Goal: Information Seeking & Learning: Learn about a topic

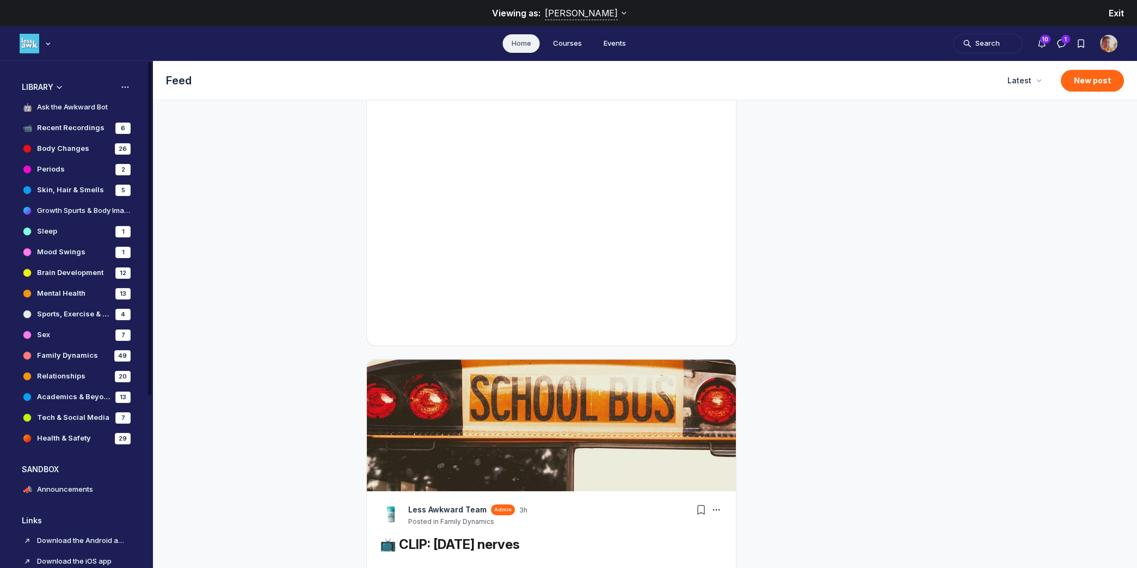
scroll to position [245, 0]
click at [69, 146] on h4 "Body Changes" at bounding box center [63, 146] width 52 height 11
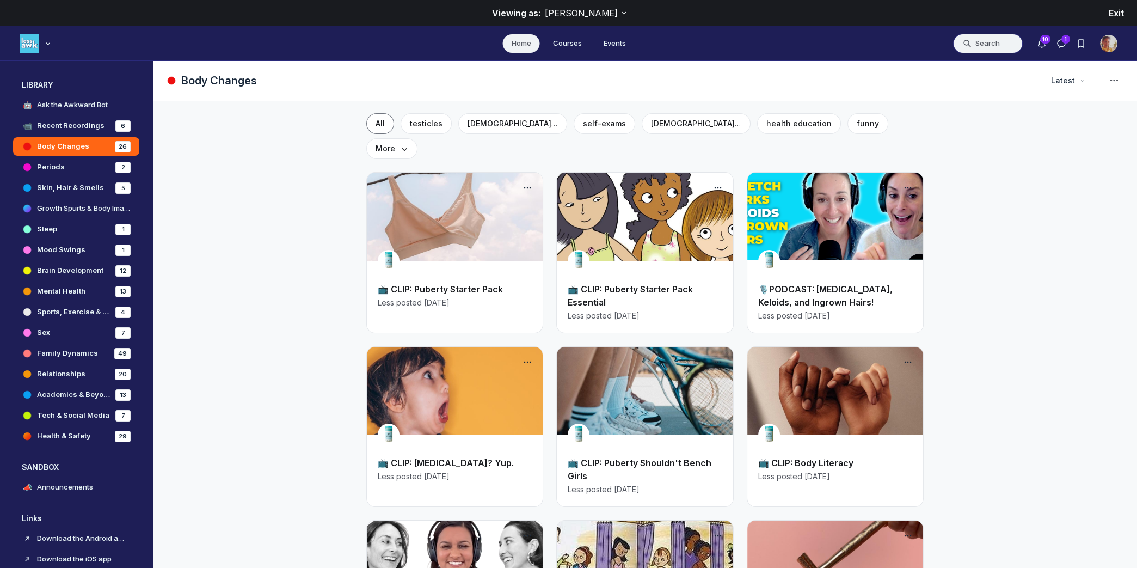
click at [990, 44] on button "Search" at bounding box center [988, 44] width 70 height 20
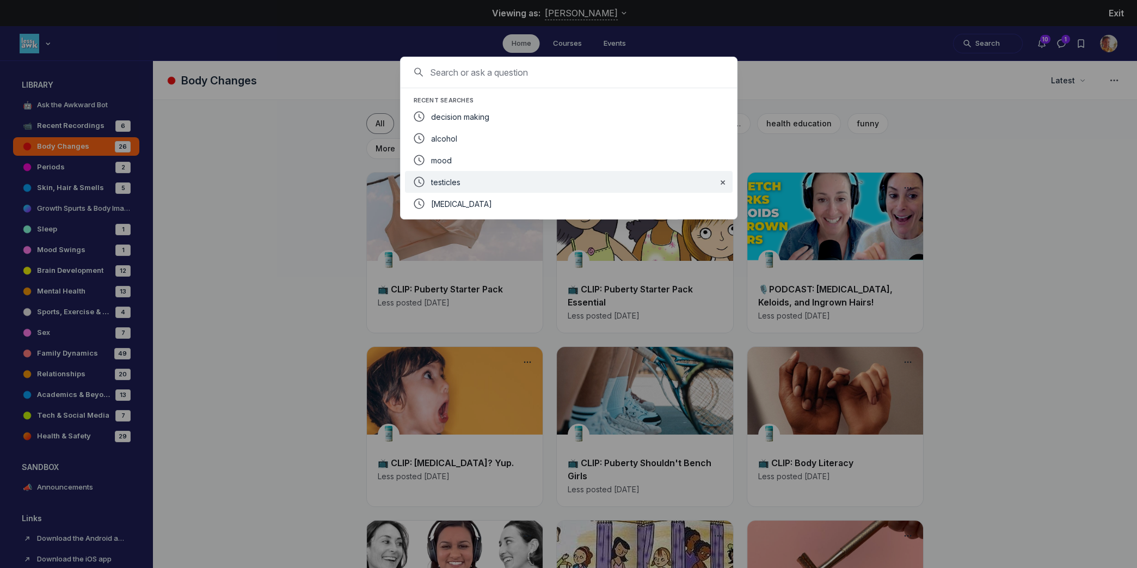
click at [537, 185] on div "testicles" at bounding box center [570, 181] width 278 height 13
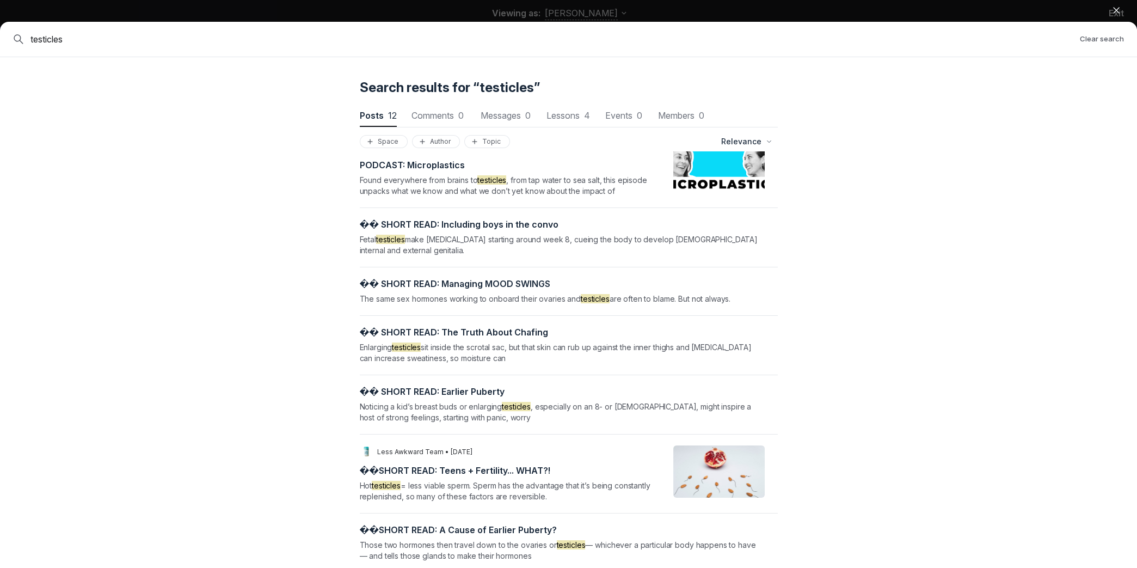
scroll to position [336, 0]
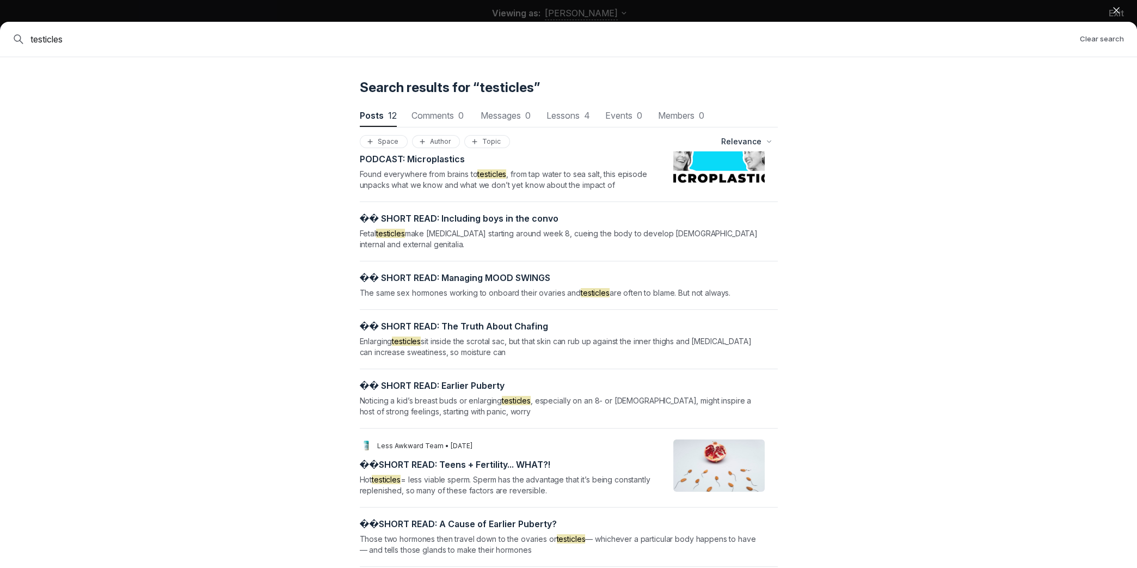
drag, startPoint x: 1118, startPoint y: 14, endPoint x: 959, endPoint y: 65, distance: 167.0
click at [1118, 14] on icon "button" at bounding box center [1116, 10] width 11 height 11
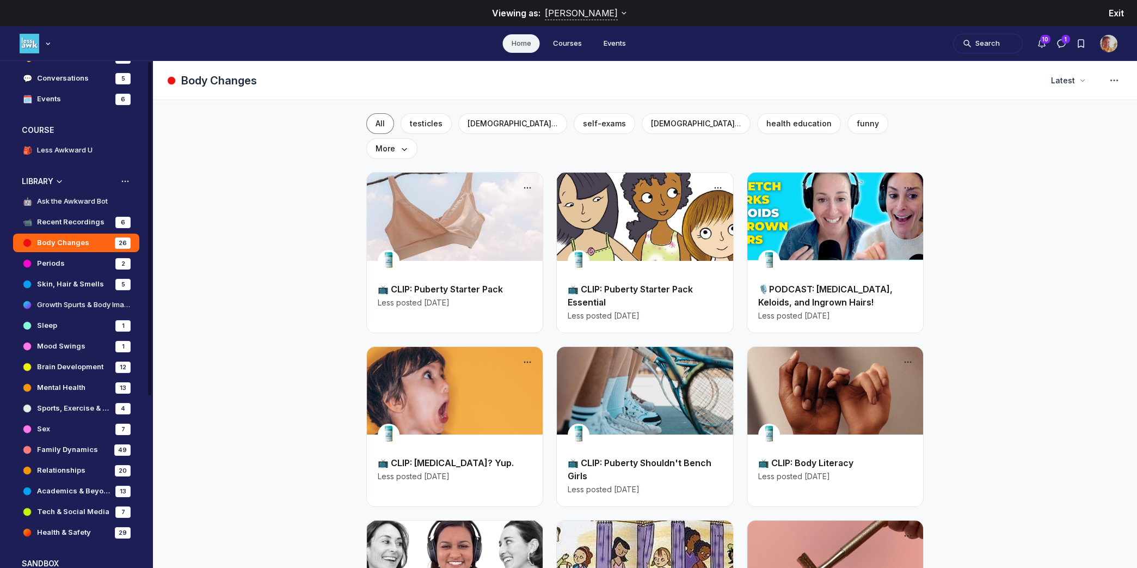
scroll to position [143, 0]
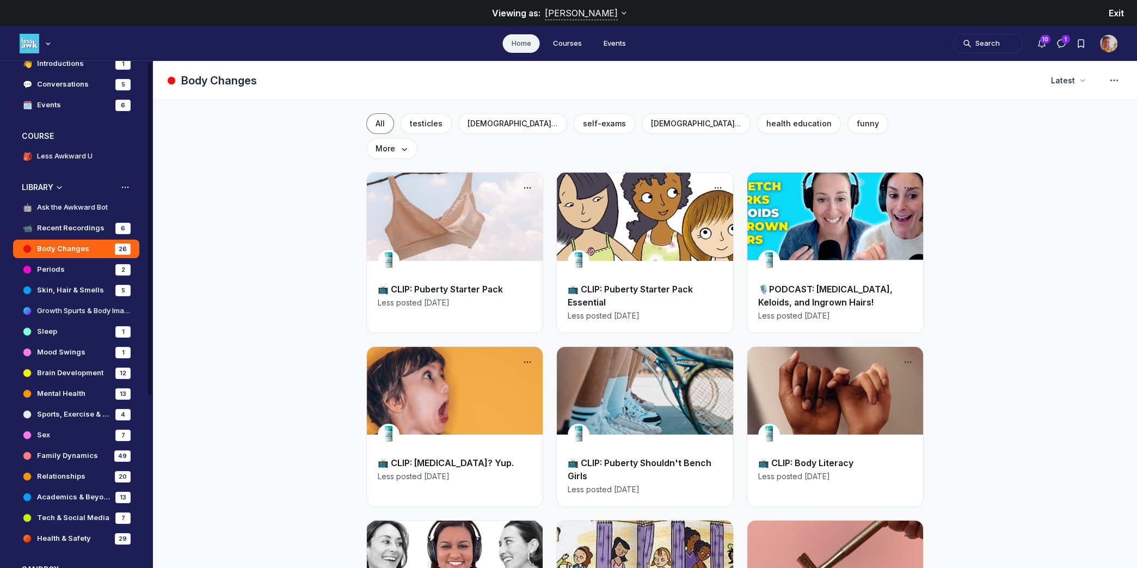
click at [53, 205] on h4 "Ask the Awkward Bot" at bounding box center [72, 207] width 71 height 11
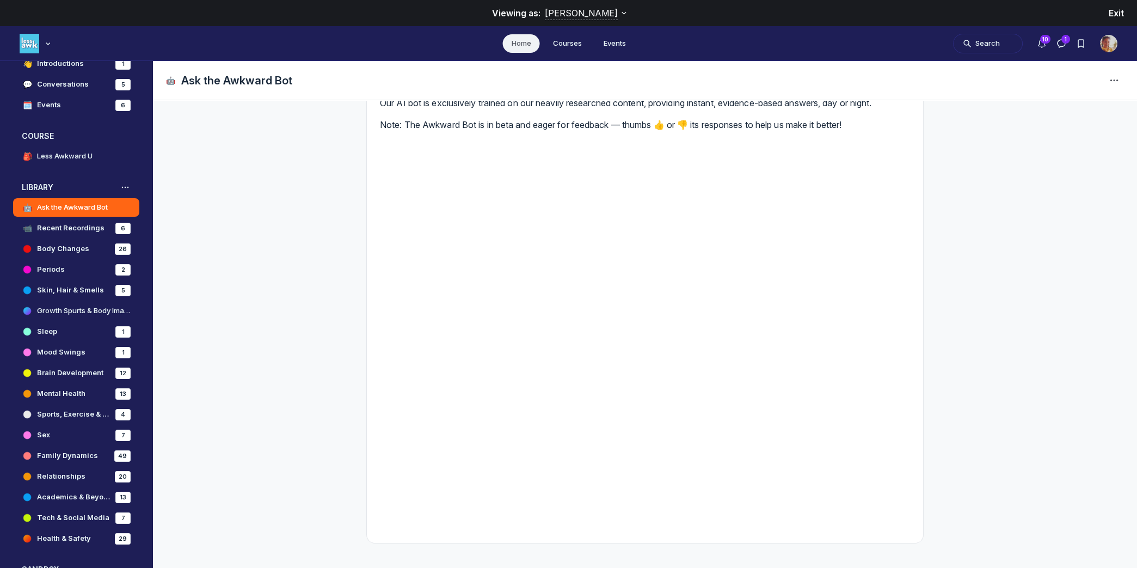
scroll to position [77, 0]
click at [71, 155] on h4 "Less Awkward U" at bounding box center [65, 156] width 56 height 11
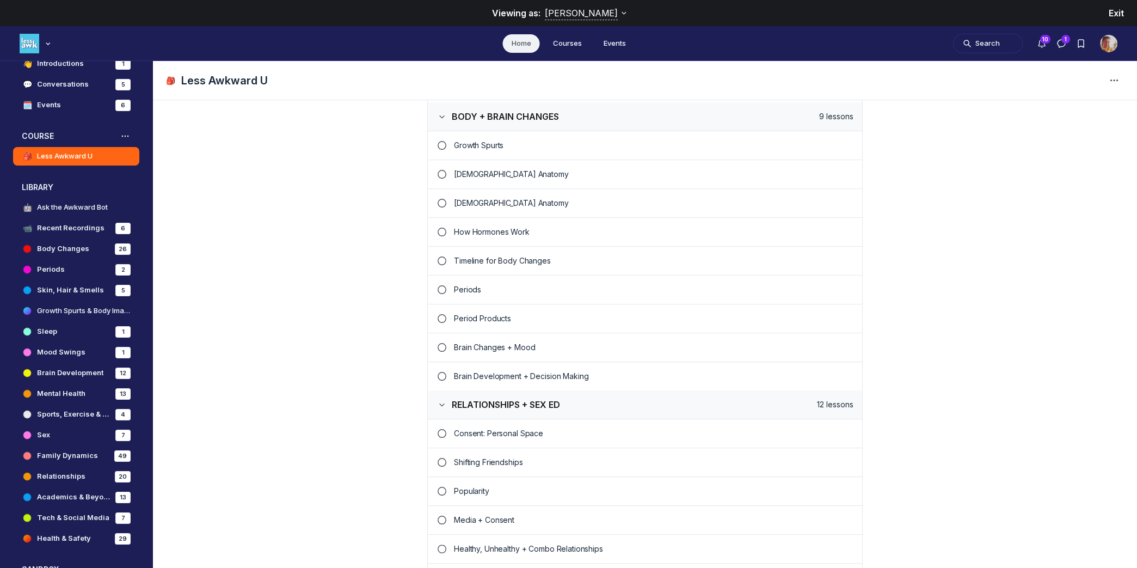
scroll to position [809, 0]
click at [487, 195] on p "[DEMOGRAPHIC_DATA] Anatomy" at bounding box center [654, 200] width 400 height 11
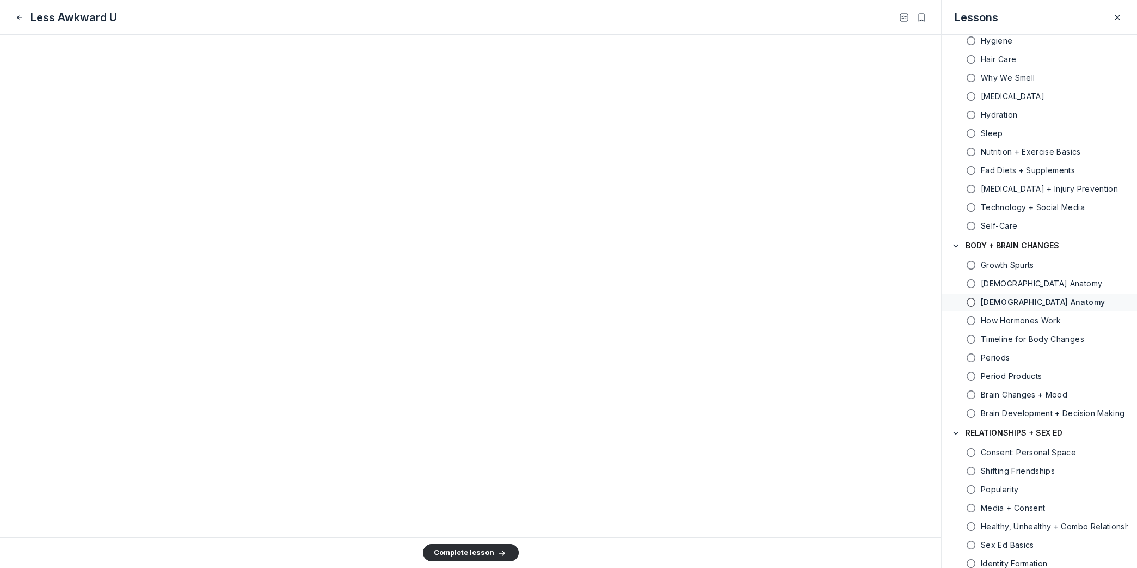
scroll to position [3727, 0]
